Goal: Task Accomplishment & Management: Manage account settings

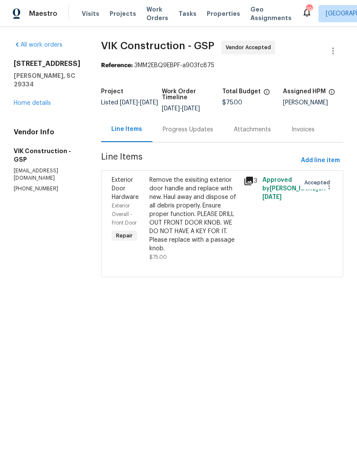
click at [209, 16] on span "Properties" at bounding box center [223, 13] width 33 height 9
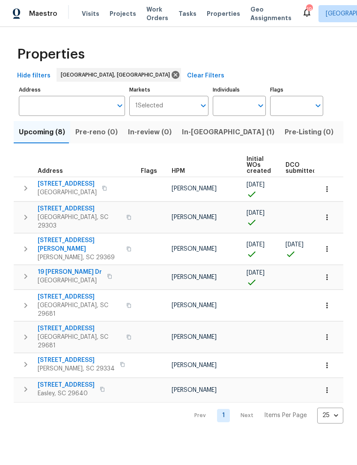
click at [246, 104] on input "Individuals" at bounding box center [233, 106] width 40 height 20
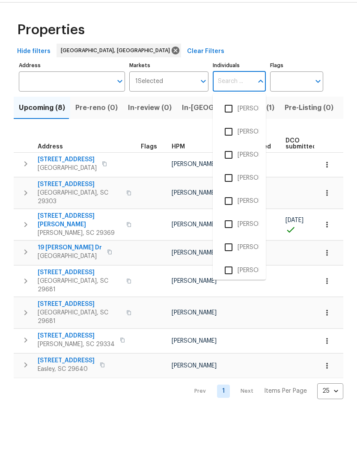
click at [241, 41] on div "Properties" at bounding box center [178, 54] width 329 height 27
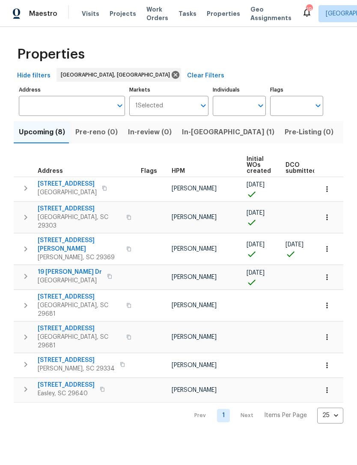
click at [343, 136] on span "Listed (31)" at bounding box center [360, 132] width 35 height 12
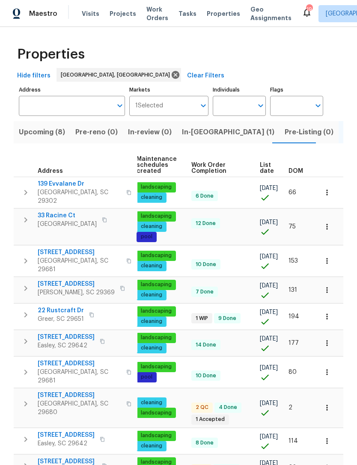
scroll to position [0, 110]
click at [326, 286] on icon "button" at bounding box center [327, 290] width 9 height 9
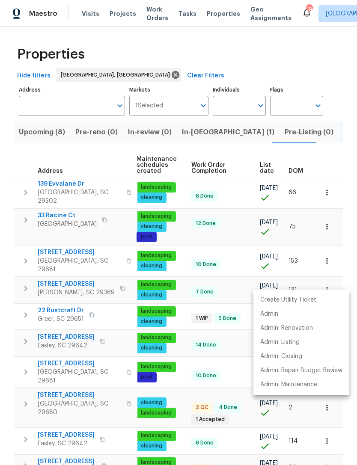
click at [173, 396] on div at bounding box center [178, 232] width 357 height 465
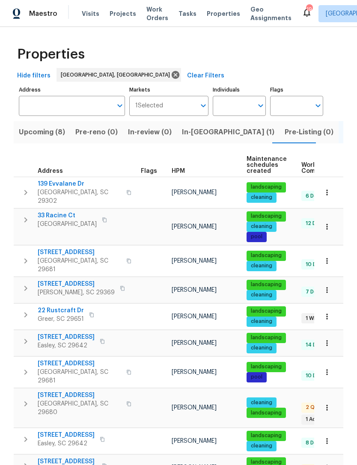
scroll to position [0, 0]
click at [80, 280] on span "3740 Brookshade Trl" at bounding box center [76, 284] width 77 height 9
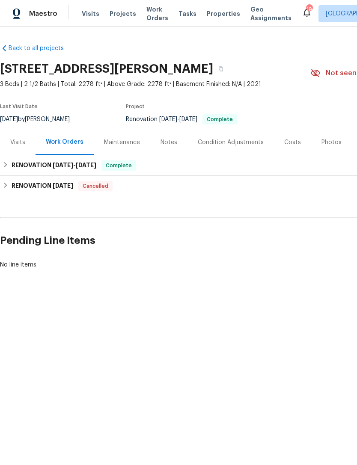
click at [328, 141] on div "Photos" at bounding box center [331, 142] width 20 height 9
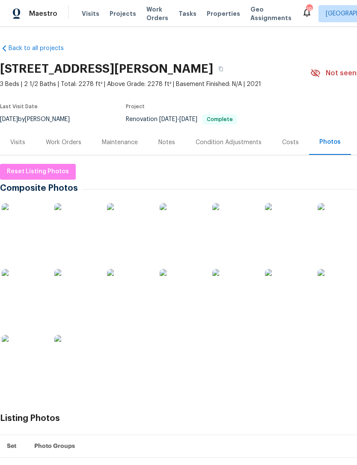
click at [21, 355] on img at bounding box center [23, 356] width 43 height 43
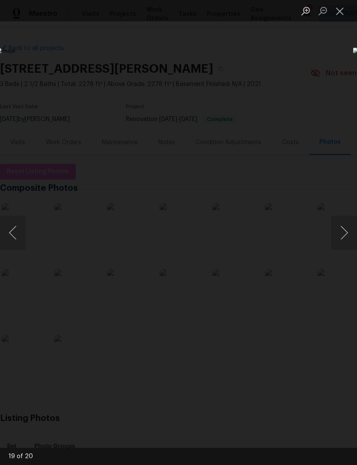
click at [341, 230] on button "Next image" at bounding box center [344, 233] width 26 height 34
click at [336, 238] on button "Next image" at bounding box center [344, 233] width 26 height 34
click at [346, 238] on button "Next image" at bounding box center [344, 233] width 26 height 34
click at [341, 242] on button "Next image" at bounding box center [344, 233] width 26 height 34
click at [347, 239] on button "Next image" at bounding box center [344, 233] width 26 height 34
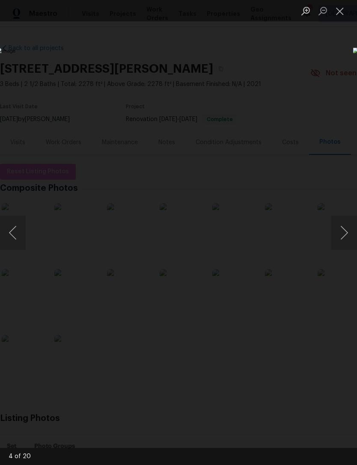
click at [343, 240] on button "Next image" at bounding box center [344, 233] width 26 height 34
click at [341, 238] on button "Next image" at bounding box center [344, 233] width 26 height 34
click at [339, 237] on button "Next image" at bounding box center [344, 233] width 26 height 34
click at [342, 235] on button "Next image" at bounding box center [344, 233] width 26 height 34
click at [339, 238] on button "Next image" at bounding box center [344, 233] width 26 height 34
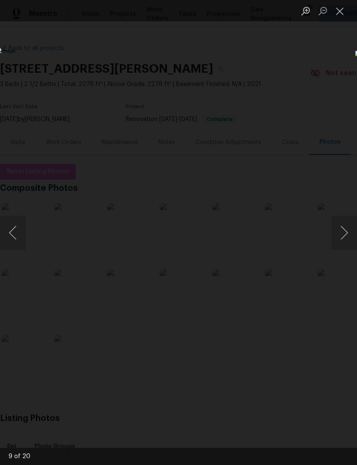
click at [343, 237] on button "Next image" at bounding box center [344, 233] width 26 height 34
click at [343, 235] on button "Next image" at bounding box center [344, 233] width 26 height 34
click at [341, 234] on button "Next image" at bounding box center [344, 233] width 26 height 34
click at [342, 235] on button "Next image" at bounding box center [344, 233] width 26 height 34
click at [340, 235] on button "Next image" at bounding box center [344, 233] width 26 height 34
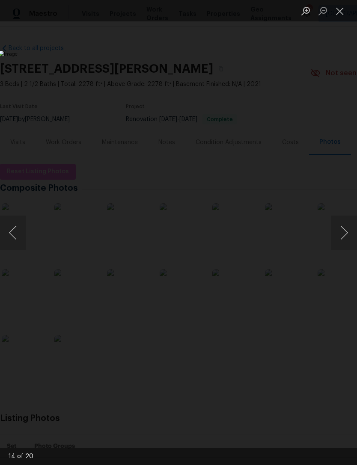
click at [335, 235] on button "Next image" at bounding box center [344, 233] width 26 height 34
click at [332, 235] on button "Next image" at bounding box center [344, 233] width 26 height 34
click at [335, 233] on button "Next image" at bounding box center [344, 233] width 26 height 34
click at [339, 9] on button "Close lightbox" at bounding box center [339, 10] width 17 height 15
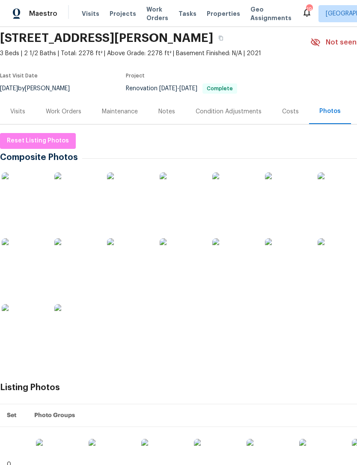
scroll to position [33, 0]
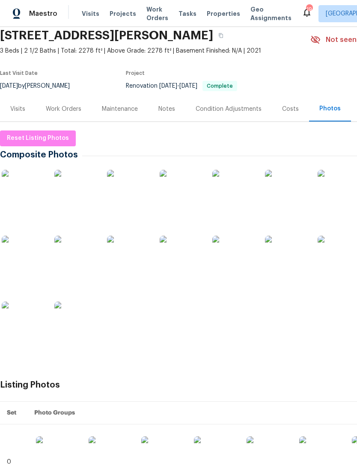
click at [24, 113] on div "Visits" at bounding box center [17, 109] width 15 height 9
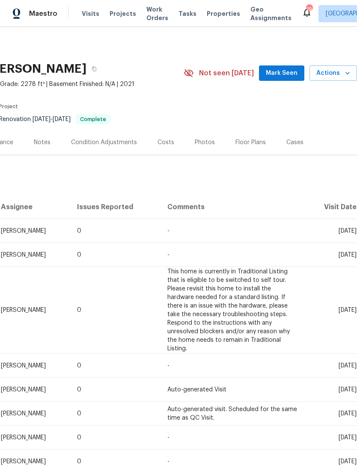
scroll to position [0, 127]
click at [334, 71] on span "Actions" at bounding box center [333, 73] width 34 height 11
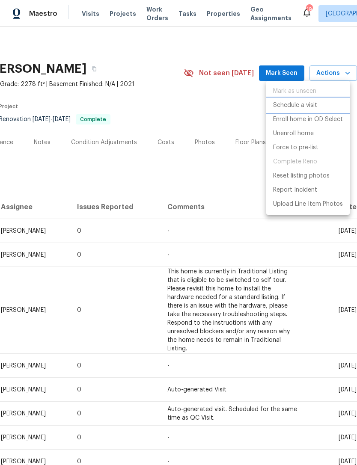
click at [306, 110] on li "Schedule a visit" at bounding box center [307, 105] width 83 height 14
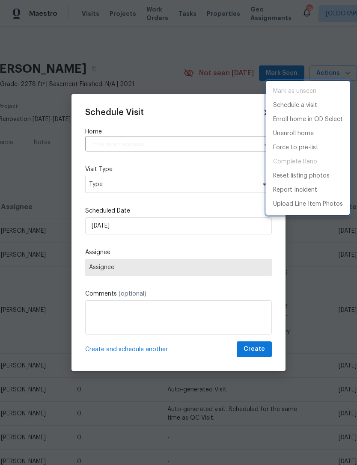
type input "3740 Brookshade Trl, Moore, SC 29369"
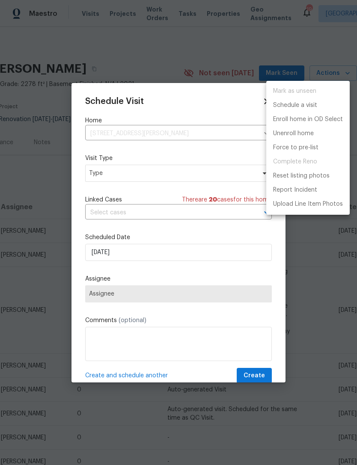
click at [189, 173] on div at bounding box center [178, 232] width 357 height 465
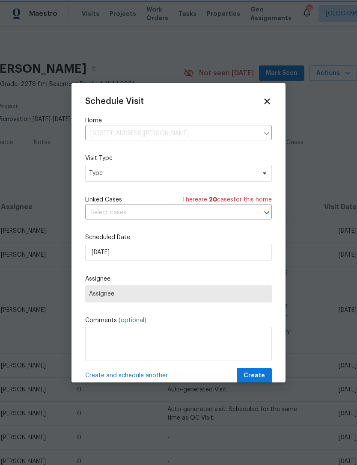
scroll to position [0, 0]
click at [258, 174] on span at bounding box center [262, 173] width 9 height 7
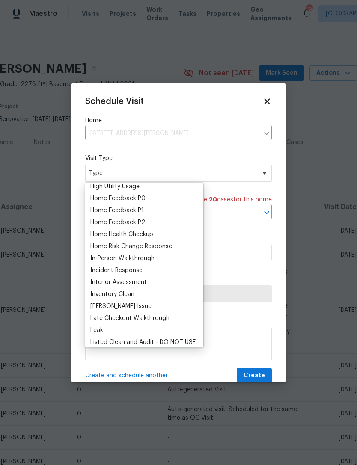
scroll to position [256, 0]
click at [159, 235] on div "Home Health Checkup" at bounding box center [144, 234] width 113 height 12
click at [139, 237] on div "Home Health Checkup" at bounding box center [121, 233] width 63 height 9
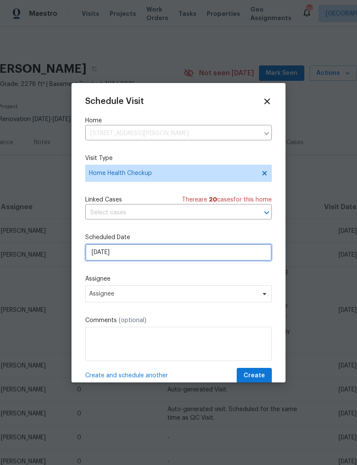
click at [154, 252] on input "9/28/2025" at bounding box center [178, 252] width 187 height 17
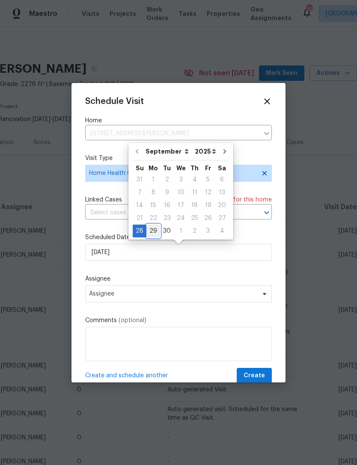
click at [151, 234] on div "29" at bounding box center [153, 231] width 14 height 12
type input "9/29/2025"
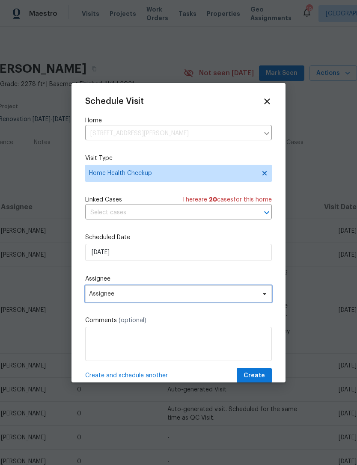
click at [203, 293] on span "Assignee" at bounding box center [173, 293] width 168 height 7
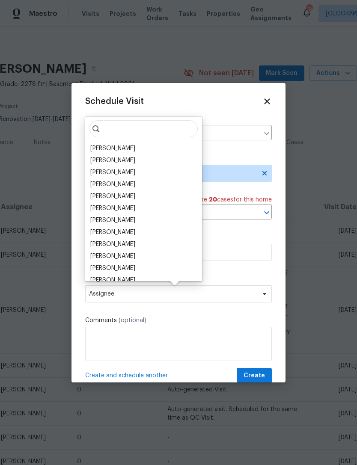
click at [128, 148] on div "[PERSON_NAME]" at bounding box center [112, 148] width 45 height 9
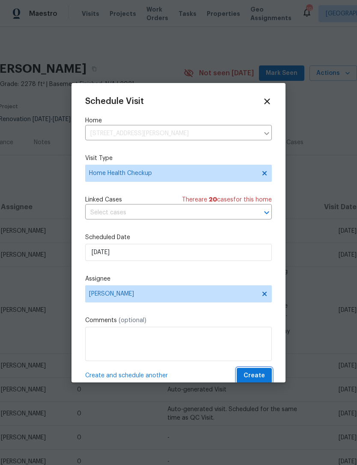
click at [253, 375] on span "Create" at bounding box center [253, 375] width 21 height 11
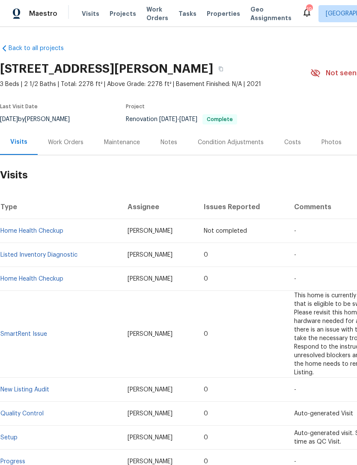
scroll to position [0, 0]
click at [212, 16] on span "Properties" at bounding box center [223, 13] width 33 height 9
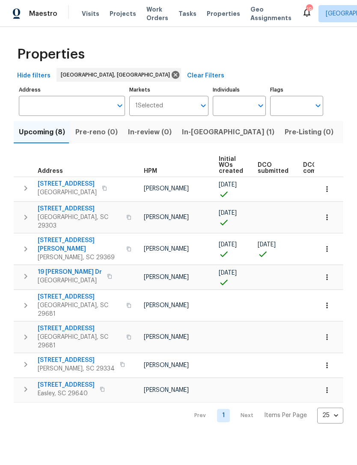
scroll to position [0, 28]
click at [343, 132] on span "Listed (31)" at bounding box center [360, 132] width 35 height 12
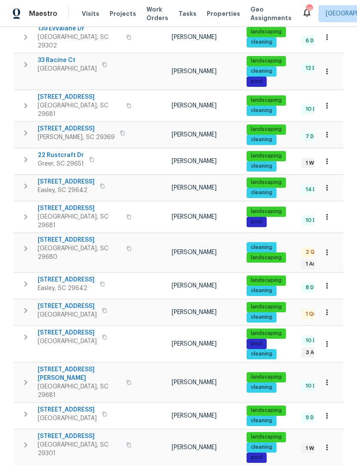
scroll to position [156, 0]
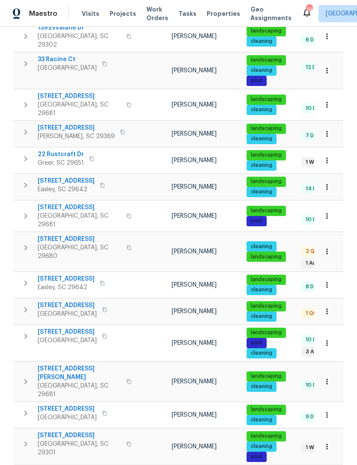
click at [97, 301] on span "272 Stonewood Crossing Dr" at bounding box center [67, 305] width 59 height 9
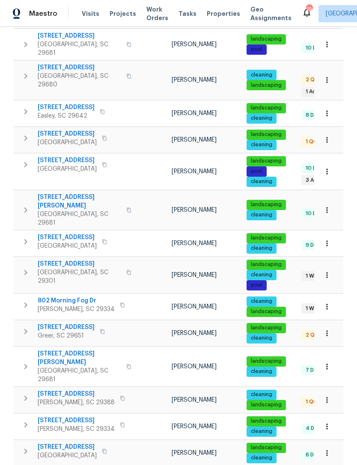
scroll to position [333, 0]
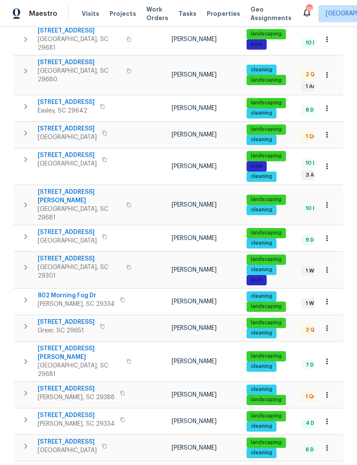
click at [95, 318] on span "504 American Legion Rd" at bounding box center [66, 322] width 57 height 9
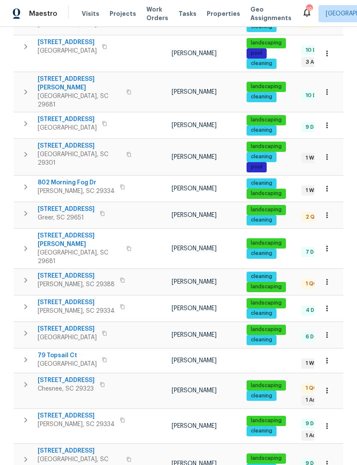
scroll to position [27, 0]
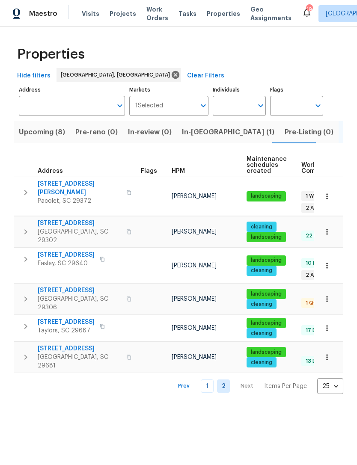
click at [80, 295] on span "Spartanburg, SC 29306" at bounding box center [79, 303] width 83 height 17
click at [205, 379] on link "1" at bounding box center [207, 385] width 13 height 13
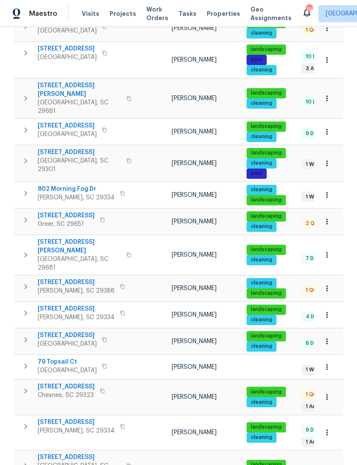
scroll to position [440, 0]
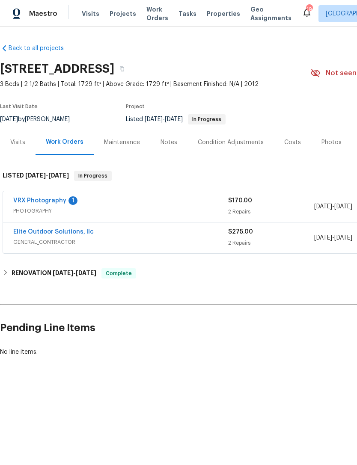
click at [62, 204] on link "VRX Photography" at bounding box center [39, 201] width 53 height 6
click at [328, 147] on div "Photos" at bounding box center [331, 142] width 20 height 9
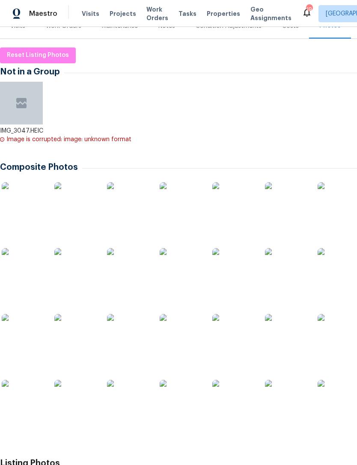
scroll to position [117, 0]
click at [79, 281] on img at bounding box center [75, 269] width 43 height 43
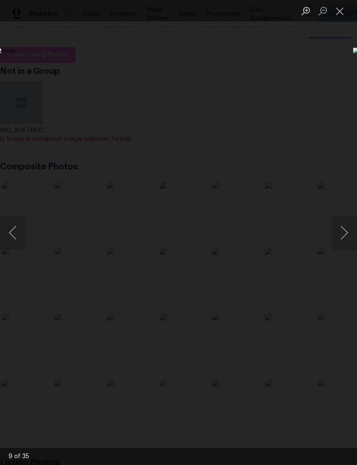
click at [338, 11] on button "Close lightbox" at bounding box center [339, 10] width 17 height 15
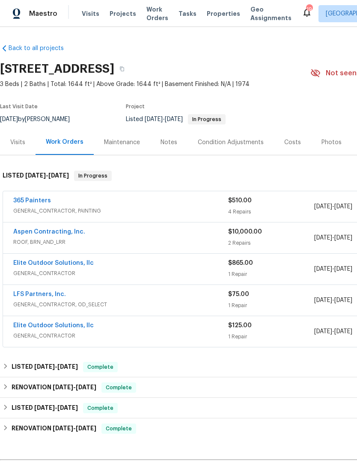
click at [334, 139] on div "Photos" at bounding box center [331, 142] width 20 height 9
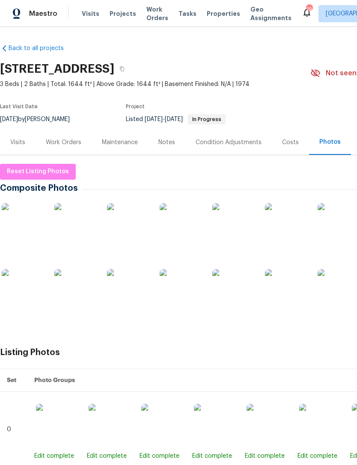
click at [237, 288] on img at bounding box center [233, 290] width 43 height 43
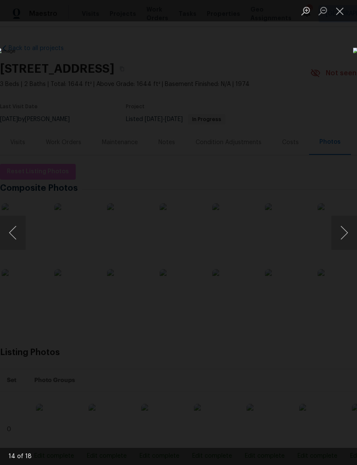
click at [344, 233] on button "Next image" at bounding box center [344, 233] width 26 height 34
click at [352, 226] on button "Next image" at bounding box center [344, 233] width 26 height 34
click at [351, 231] on button "Next image" at bounding box center [344, 233] width 26 height 34
click at [352, 231] on button "Next image" at bounding box center [344, 233] width 26 height 34
click at [346, 233] on button "Next image" at bounding box center [344, 233] width 26 height 34
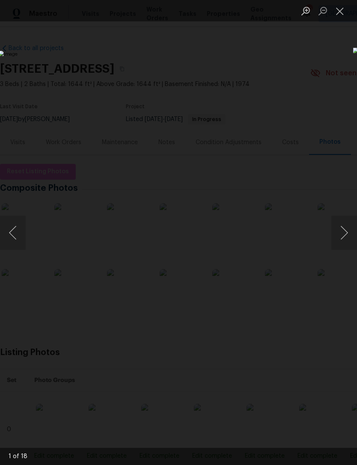
click at [346, 233] on button "Next image" at bounding box center [344, 233] width 26 height 34
click at [347, 233] on button "Next image" at bounding box center [344, 233] width 26 height 34
click at [347, 232] on button "Next image" at bounding box center [344, 233] width 26 height 34
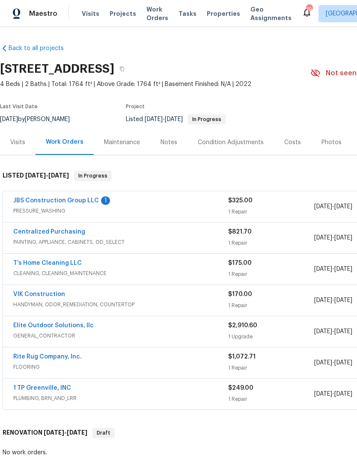
click at [327, 145] on div "Photos" at bounding box center [331, 142] width 20 height 9
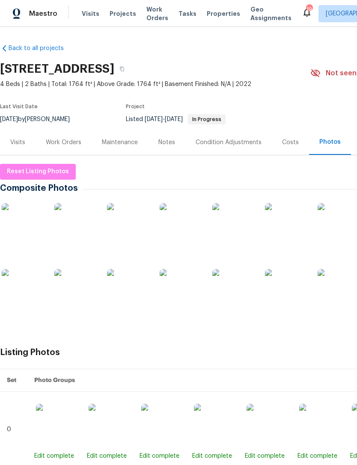
click at [289, 234] on img at bounding box center [286, 224] width 43 height 43
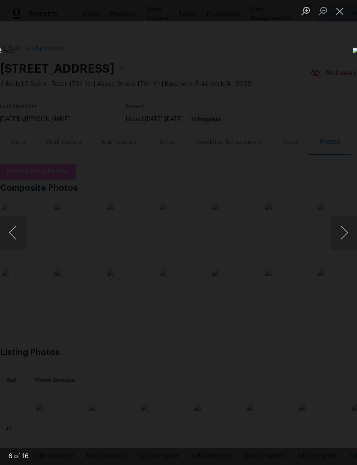
click at [340, 231] on button "Next image" at bounding box center [344, 233] width 26 height 34
click at [346, 233] on button "Next image" at bounding box center [344, 233] width 26 height 34
click at [344, 238] on button "Next image" at bounding box center [344, 233] width 26 height 34
click at [343, 239] on button "Next image" at bounding box center [344, 233] width 26 height 34
click at [344, 239] on button "Next image" at bounding box center [344, 233] width 26 height 34
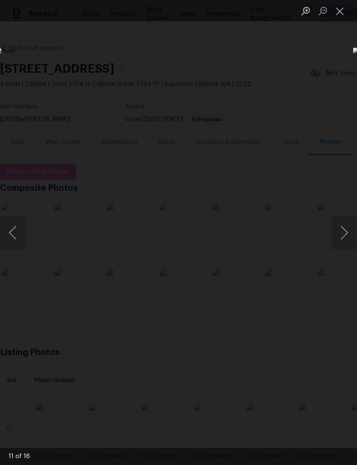
click at [343, 241] on button "Next image" at bounding box center [344, 233] width 26 height 34
click at [342, 242] on button "Next image" at bounding box center [344, 233] width 26 height 34
click at [351, 240] on button "Next image" at bounding box center [344, 233] width 26 height 34
click at [346, 241] on button "Next image" at bounding box center [344, 233] width 26 height 34
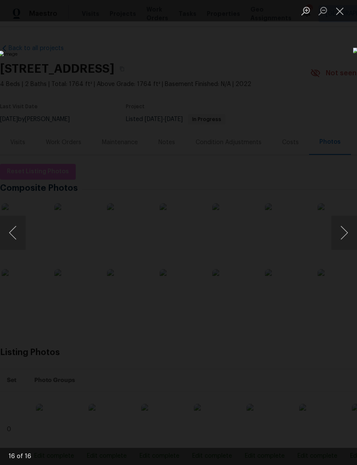
click at [343, 241] on button "Next image" at bounding box center [344, 233] width 26 height 34
click at [344, 238] on button "Next image" at bounding box center [344, 233] width 26 height 34
click at [340, 241] on button "Next image" at bounding box center [344, 233] width 26 height 34
click at [343, 241] on button "Next image" at bounding box center [344, 233] width 26 height 34
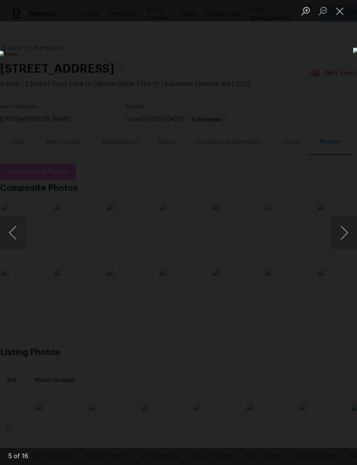
click at [340, 243] on button "Next image" at bounding box center [344, 233] width 26 height 34
click at [339, 12] on button "Close lightbox" at bounding box center [339, 10] width 17 height 15
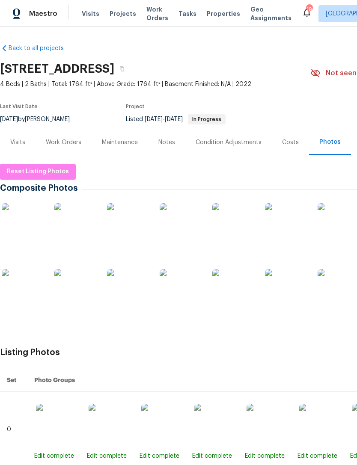
click at [24, 148] on div "Visits" at bounding box center [18, 142] width 36 height 25
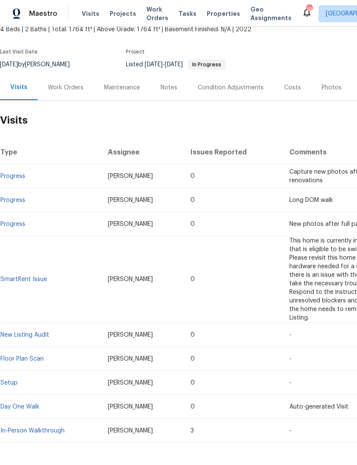
scroll to position [55, 0]
click at [215, 2] on div "Maestro Visits Projects Work Orders Tasks Properties Geo Assignments [STREET_AD…" at bounding box center [178, 13] width 357 height 27
